Goal: Navigation & Orientation: Find specific page/section

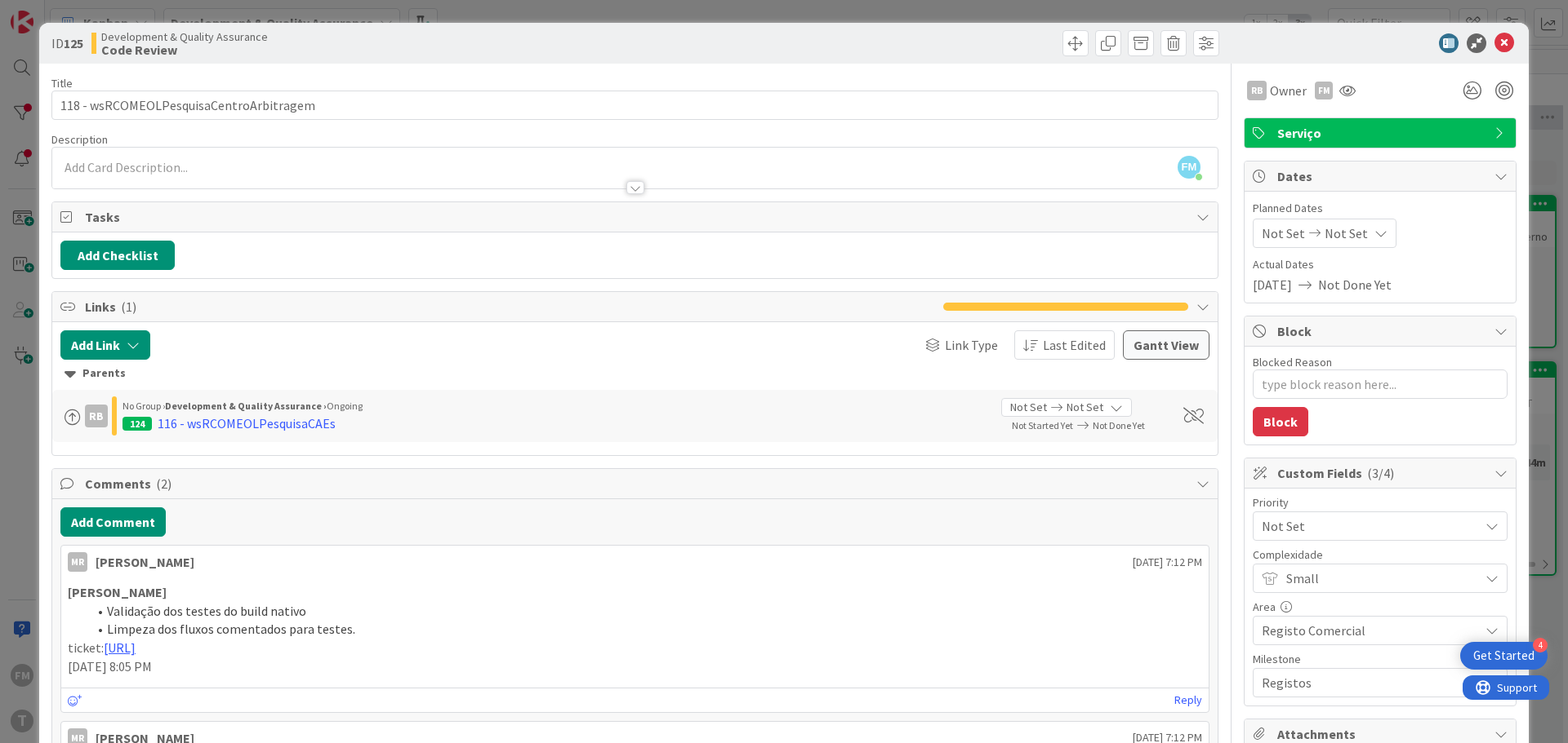
scroll to position [0, 320]
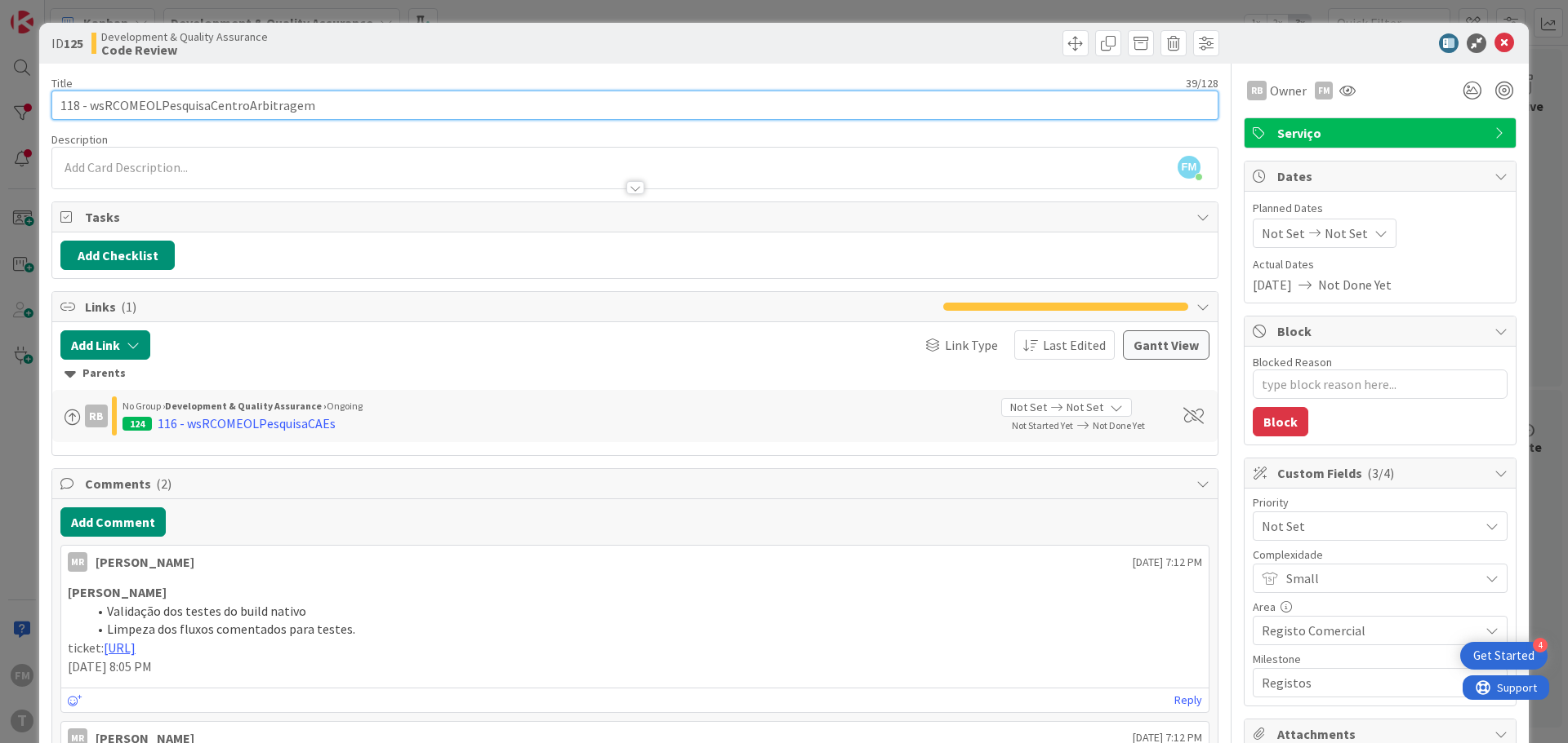
click at [212, 103] on input "118 - wsRCOMEOLPesquisaCentroArbitragem" at bounding box center [635, 105] width 1166 height 29
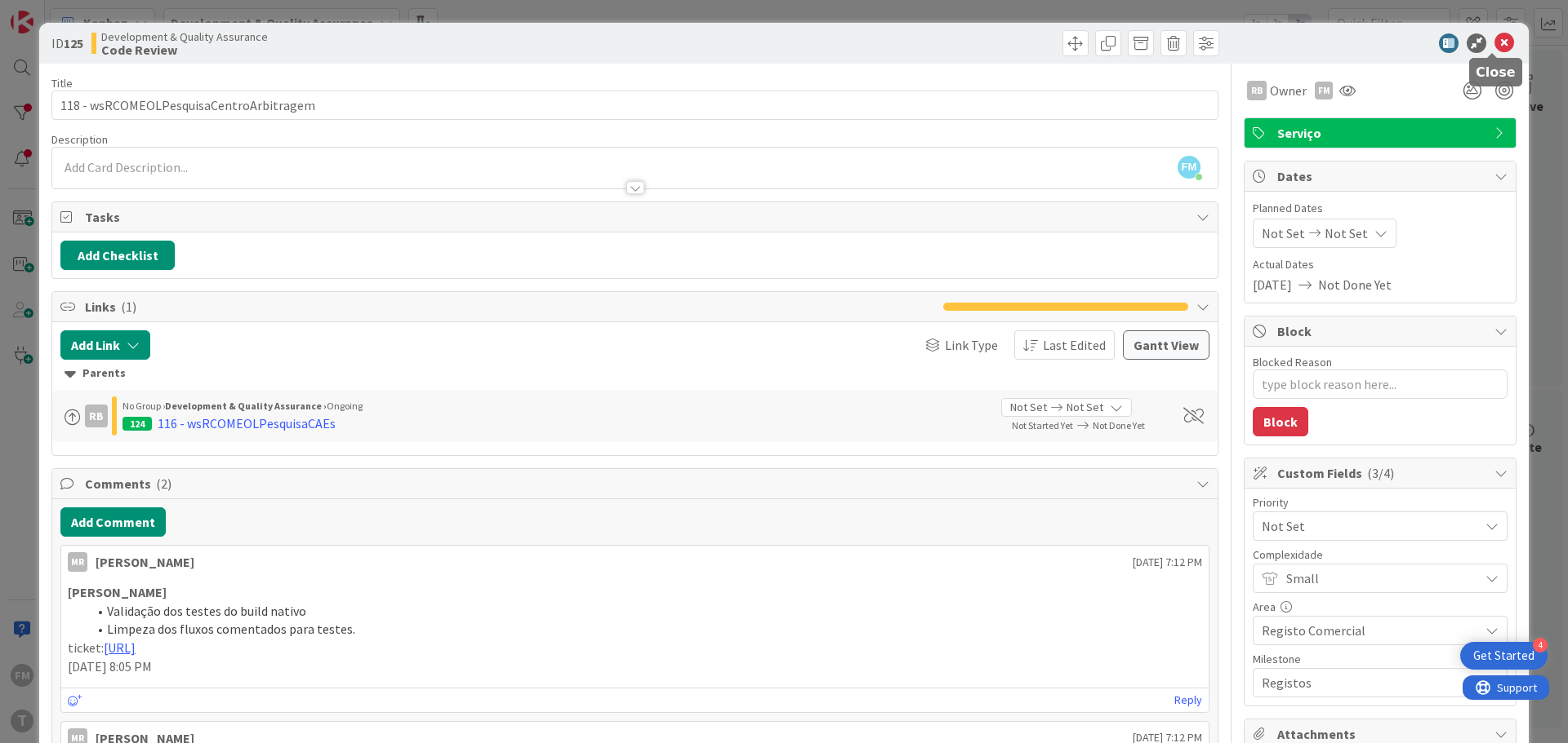
click at [1494, 43] on icon at bounding box center [1504, 43] width 20 height 20
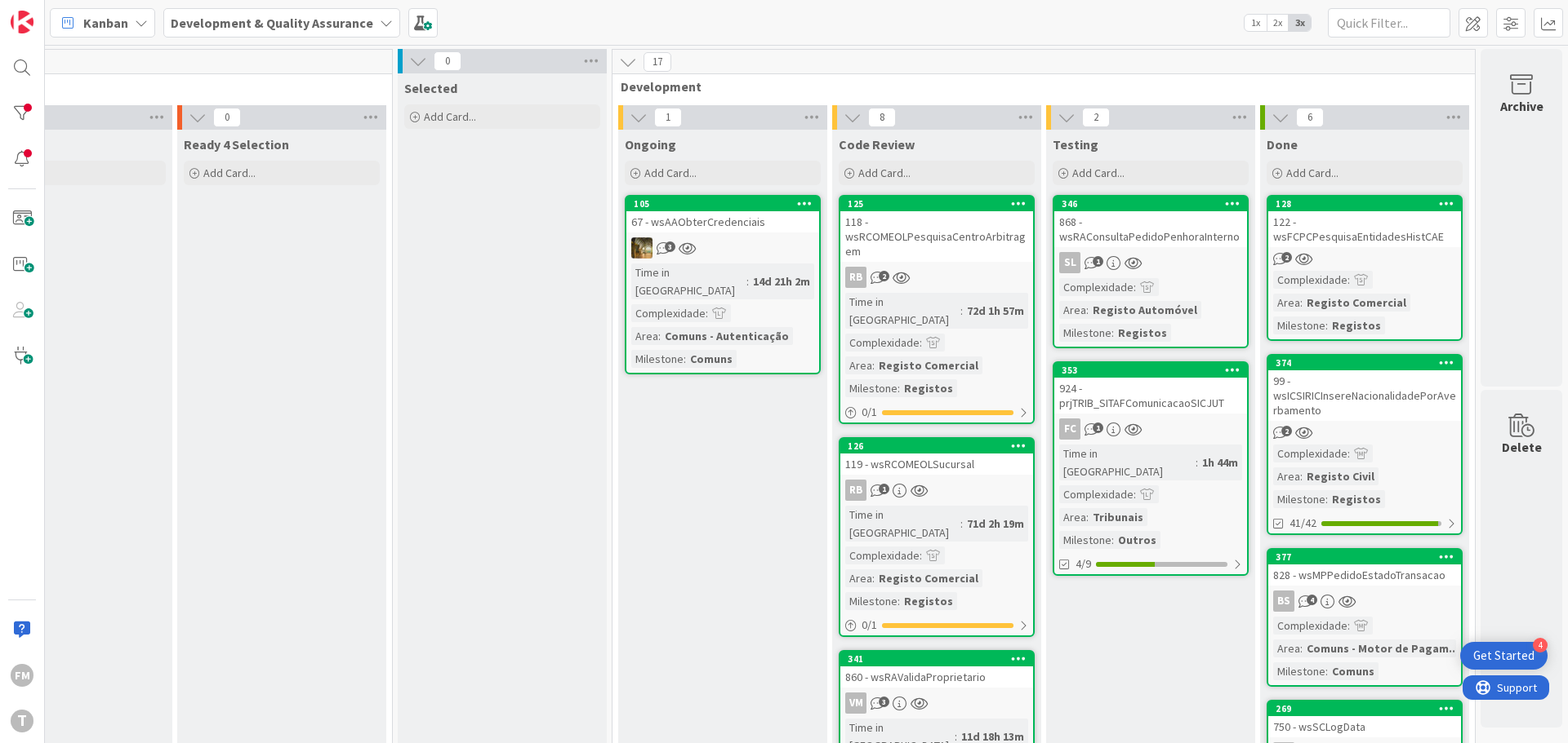
click at [1182, 246] on div "868 - wsRAConsultaPedidoPenhoraInterno" at bounding box center [1150, 228] width 192 height 36
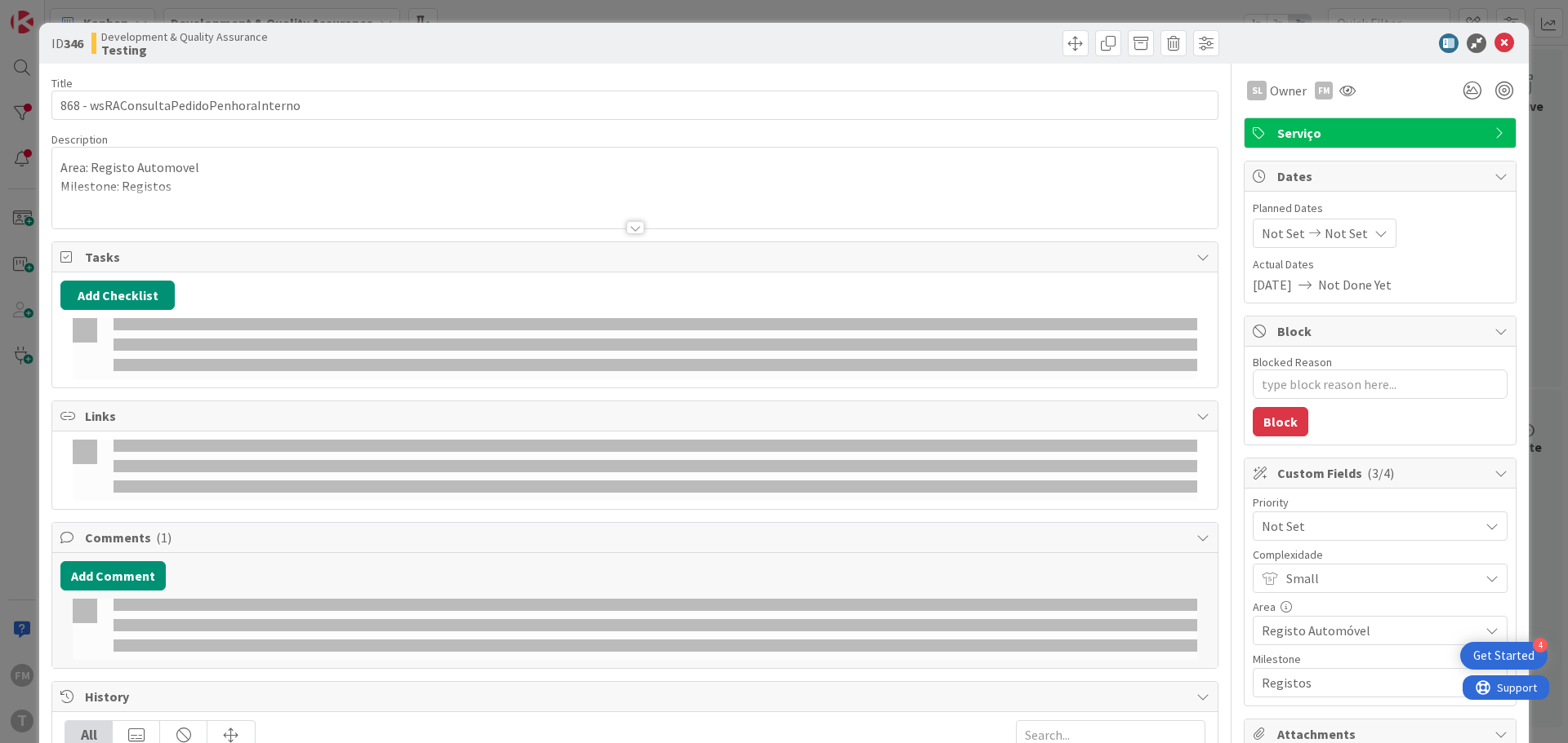
type textarea "x"
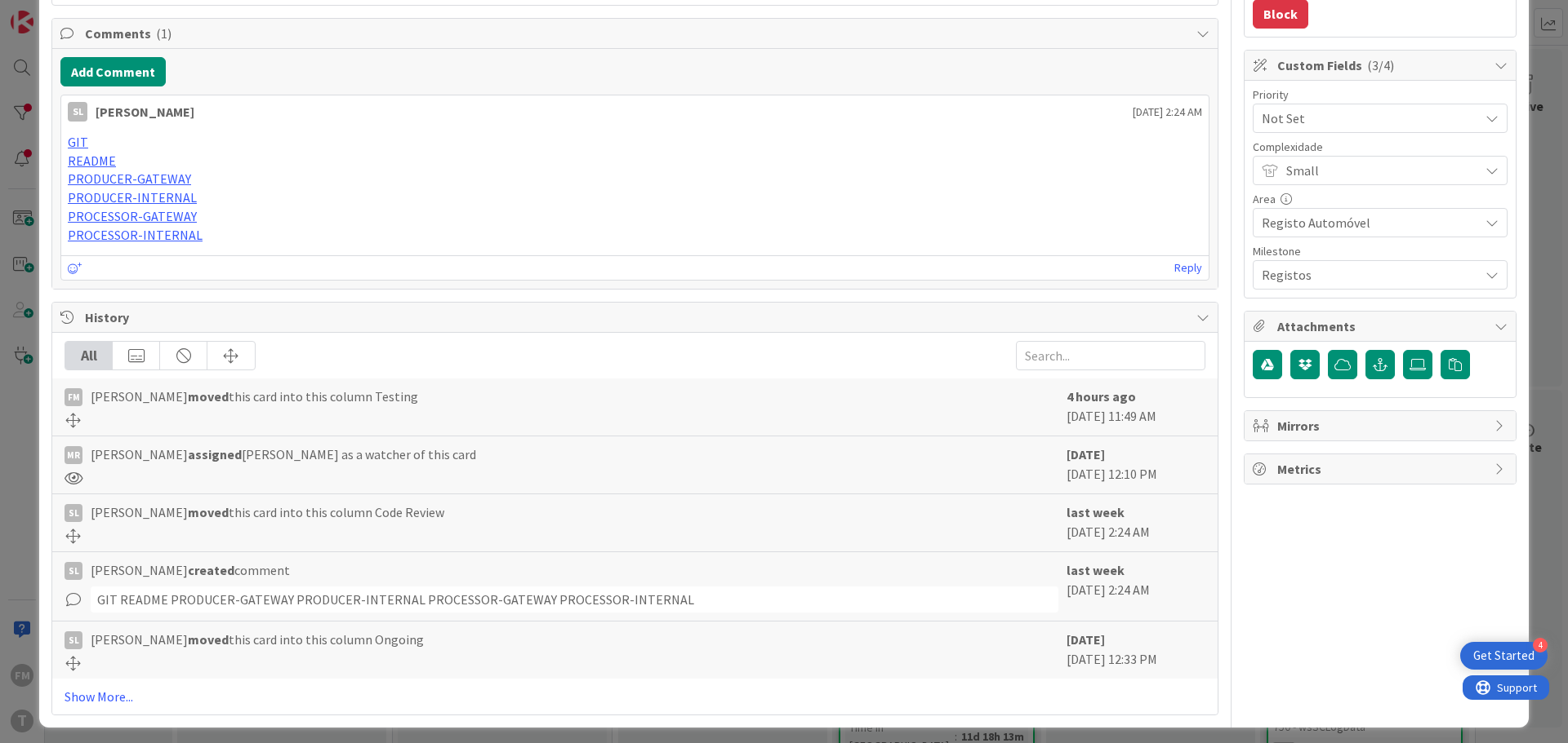
scroll to position [415, 0]
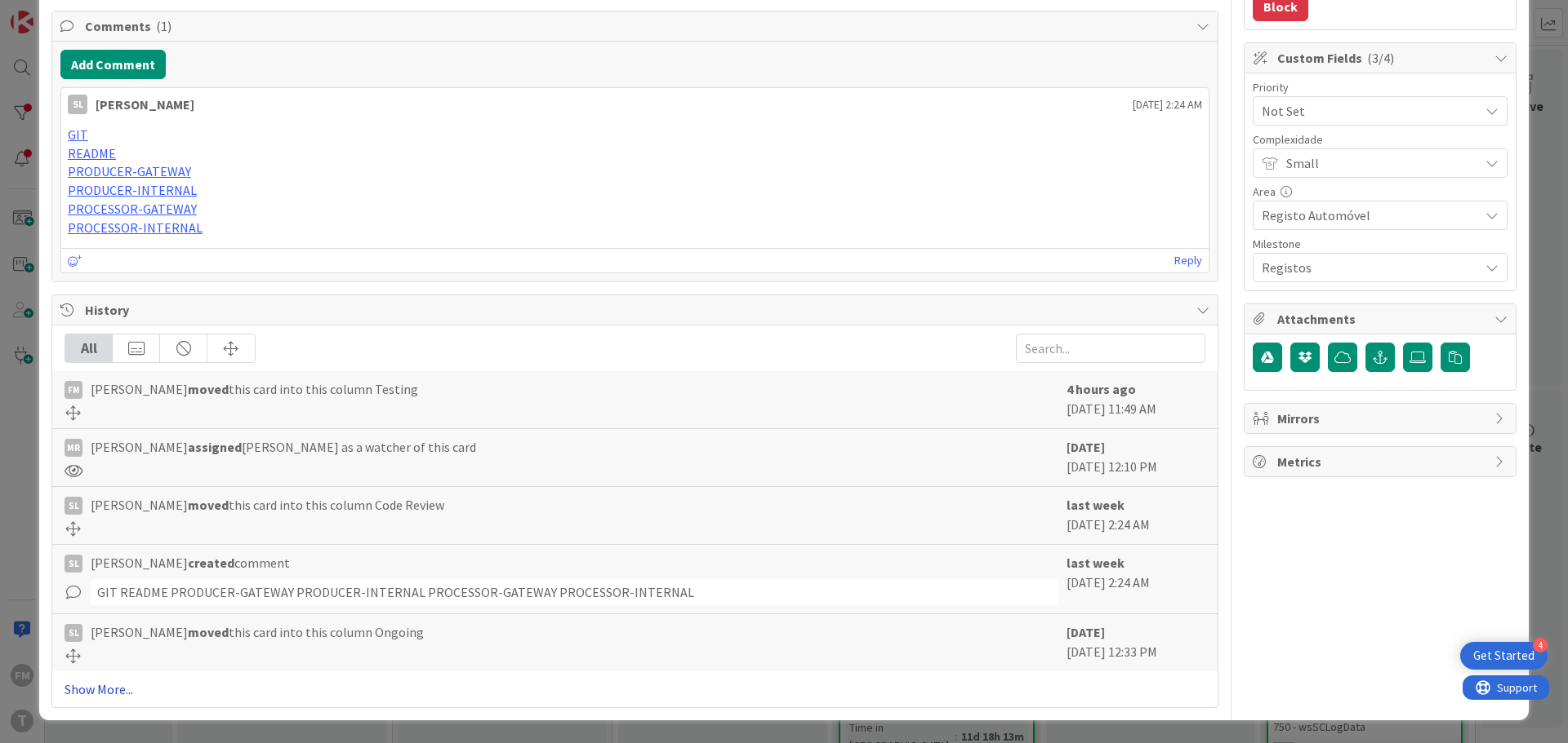
click at [117, 683] on link "Show More..." at bounding box center [635, 689] width 1141 height 20
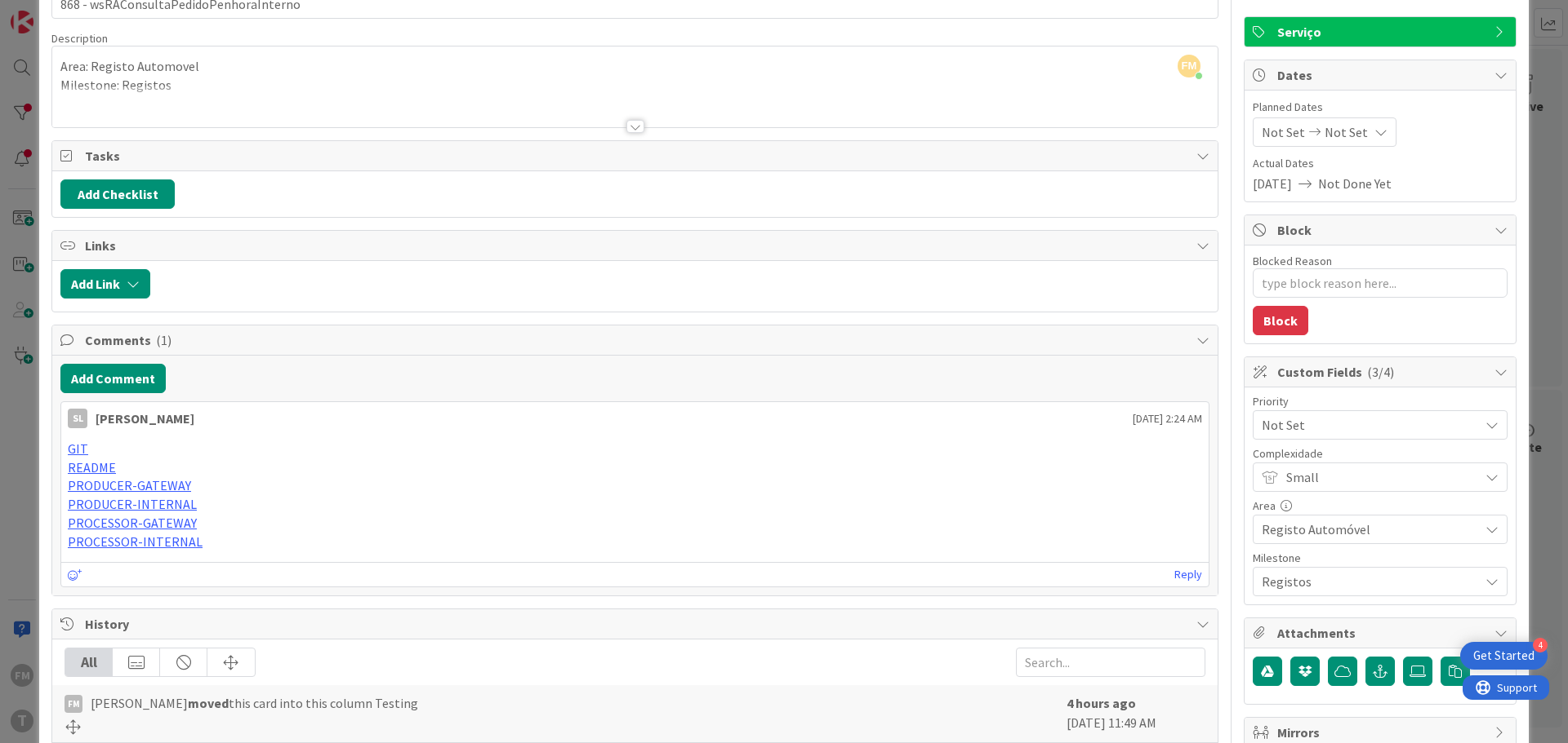
scroll to position [0, 0]
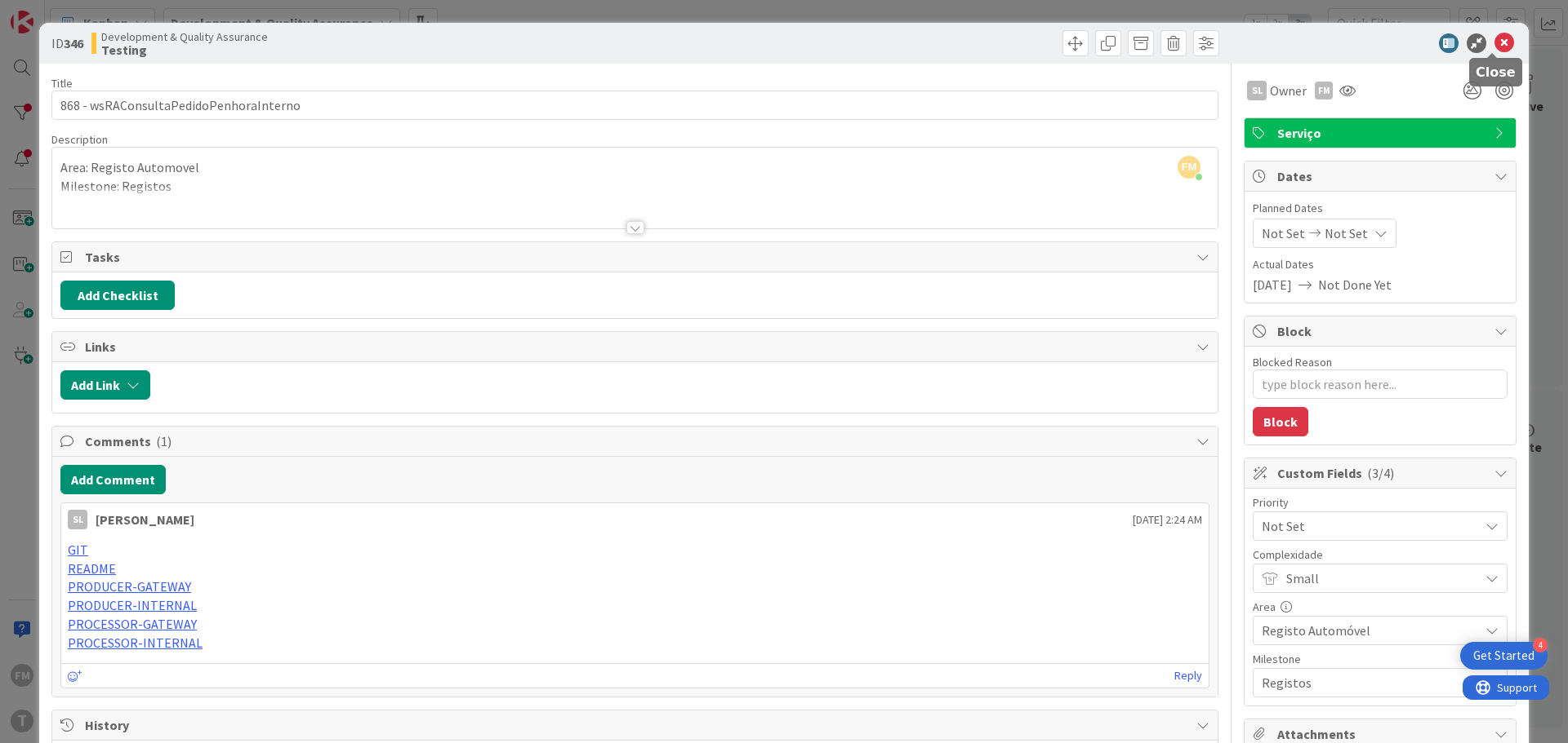
click at [1494, 42] on icon at bounding box center [1504, 43] width 20 height 20
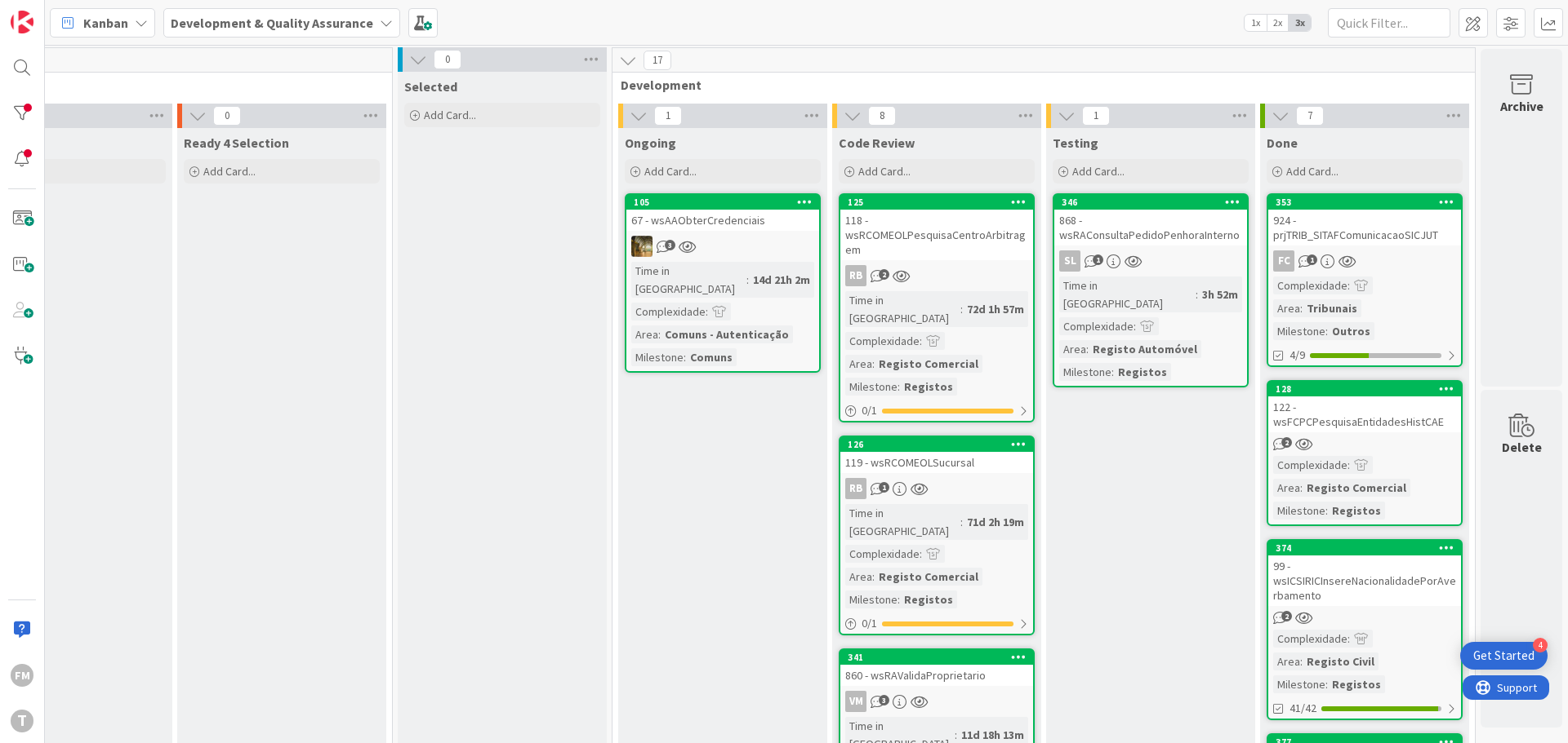
scroll to position [0, 320]
